Goal: Find specific page/section: Find specific page/section

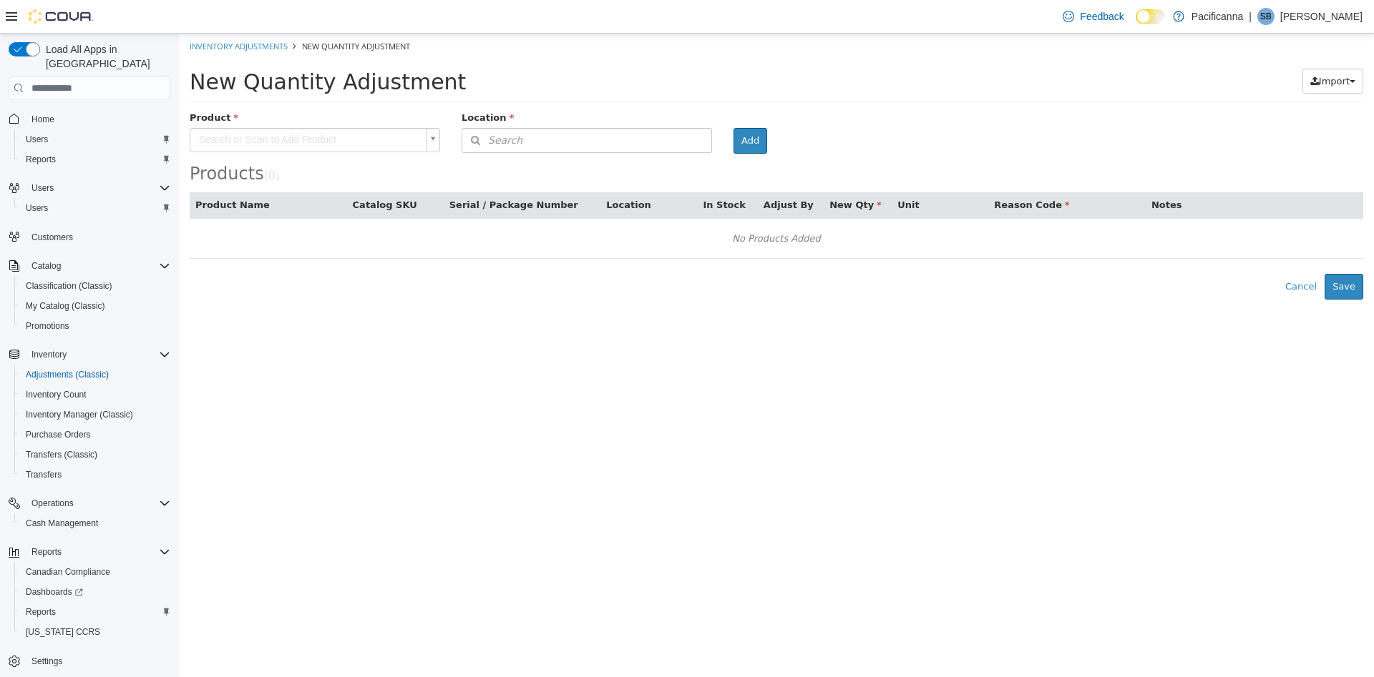
click at [657, 300] on html "× Inventory Adjustments New Quantity Adjustment New Quantity Adjustment Import …" at bounding box center [776, 167] width 1195 height 266
